Goal: Task Accomplishment & Management: Manage account settings

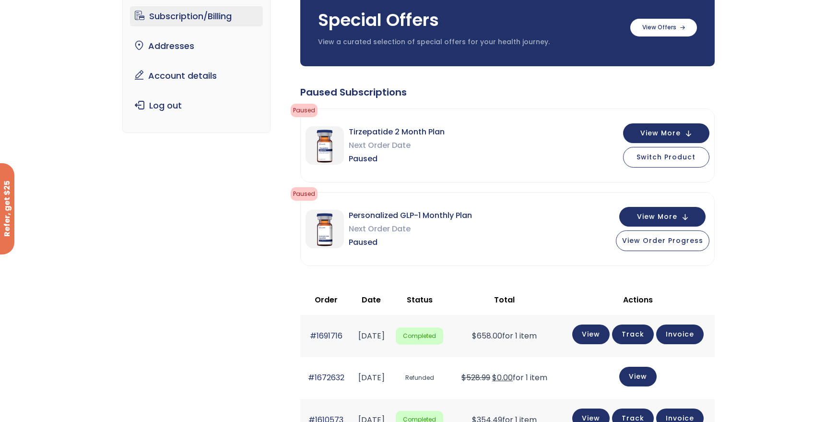
scroll to position [90, 0]
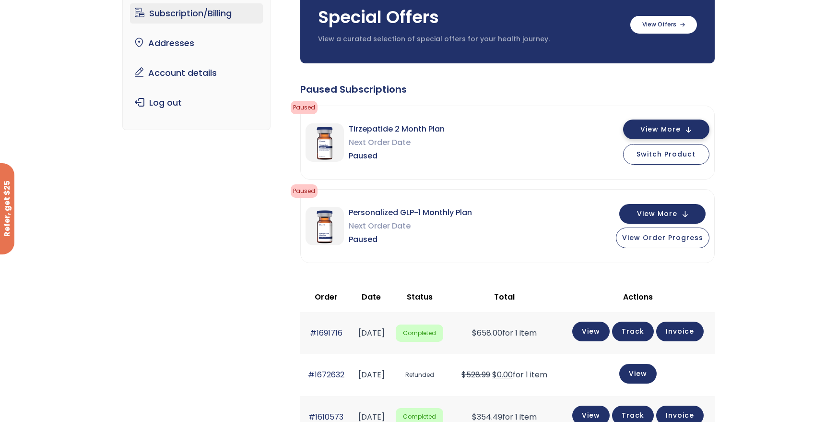
click at [647, 132] on span "View More" at bounding box center [660, 129] width 40 height 6
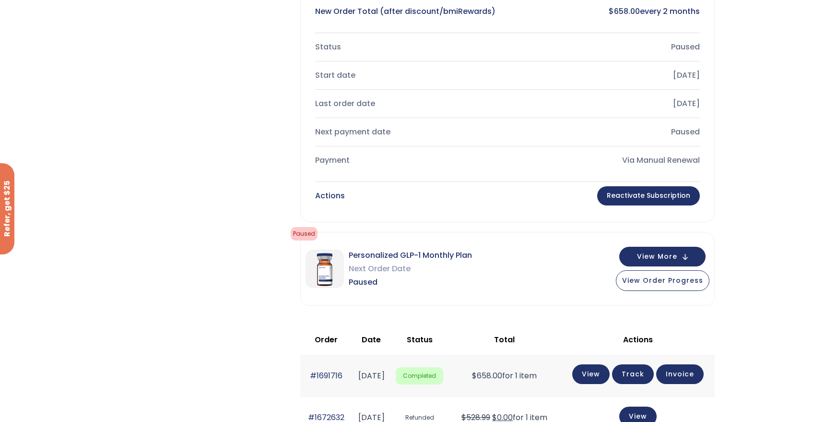
scroll to position [388, 0]
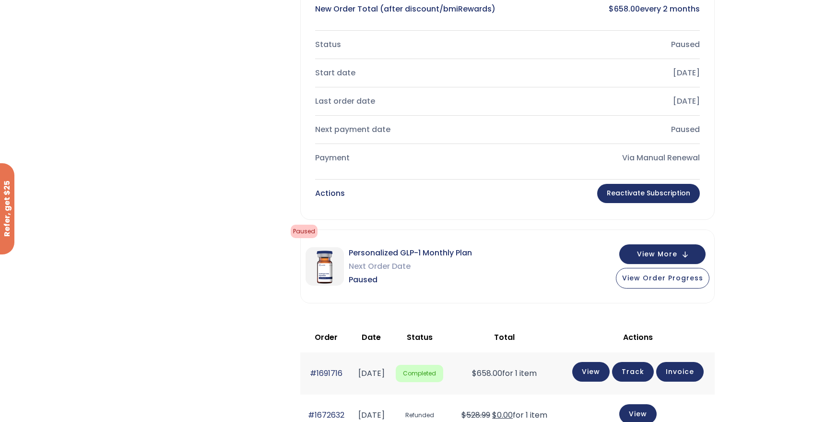
click at [621, 190] on link "Reactivate Subscription" at bounding box center [648, 193] width 103 height 19
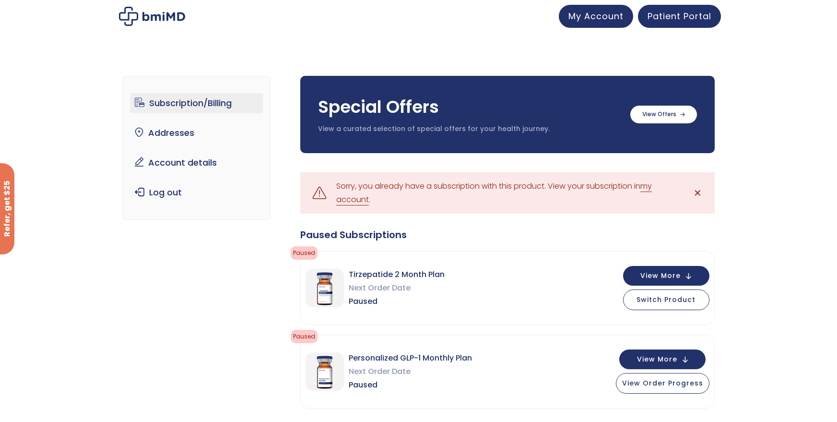
click at [652, 188] on link "my account" at bounding box center [494, 192] width 316 height 25
